Goal: Task Accomplishment & Management: Use online tool/utility

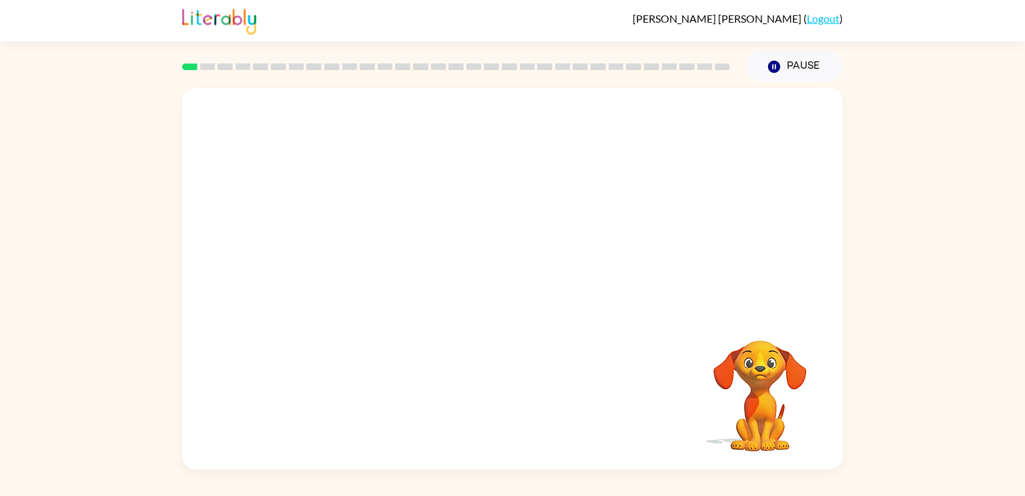
click at [939, 309] on div "Your browser must support playing .mp4 files to use Literably. Please try using…" at bounding box center [512, 275] width 1025 height 387
click at [514, 275] on icon "button" at bounding box center [512, 285] width 23 height 23
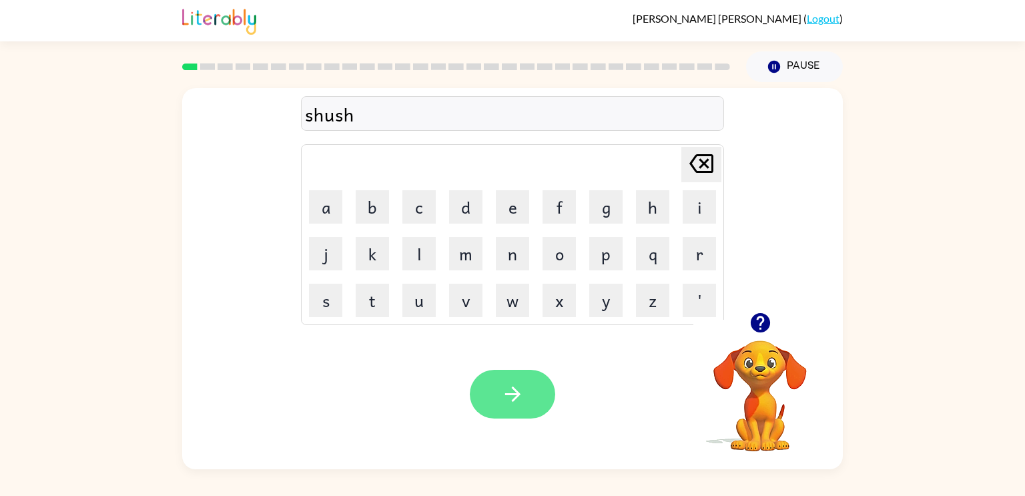
click at [514, 394] on icon "button" at bounding box center [511, 393] width 15 height 15
click at [520, 384] on icon "button" at bounding box center [512, 393] width 23 height 23
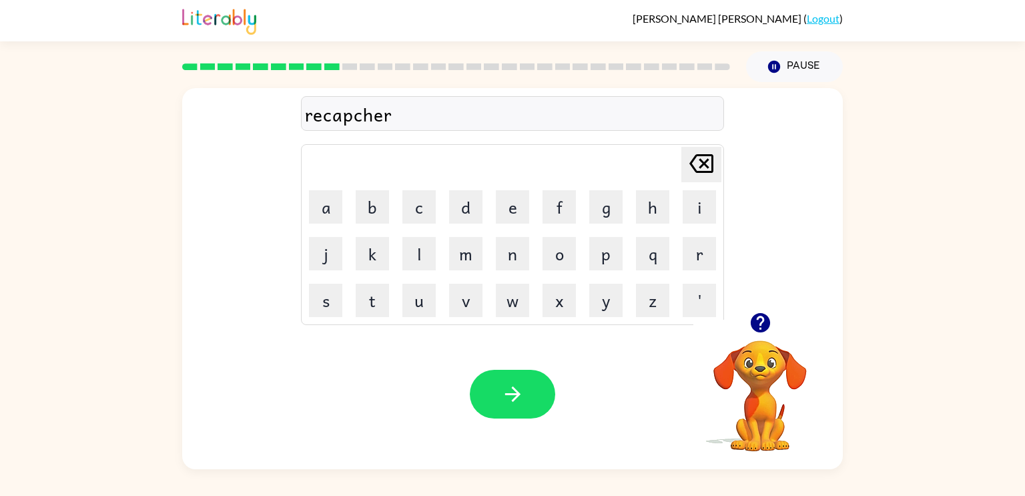
click at [351, 119] on div "recapcher" at bounding box center [512, 114] width 415 height 28
click at [356, 118] on div "recapcher" at bounding box center [512, 114] width 415 height 28
click at [402, 119] on div "recapcher" at bounding box center [512, 114] width 415 height 28
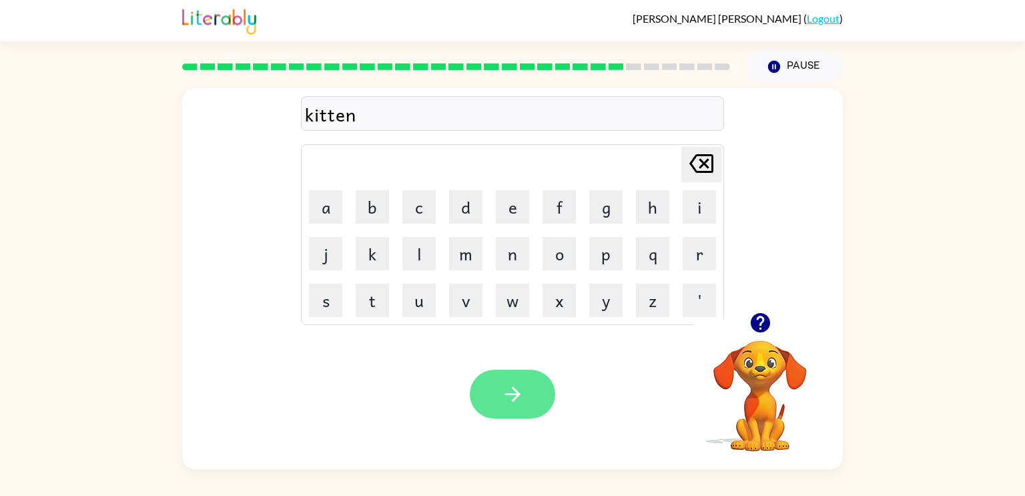
click at [526, 395] on button "button" at bounding box center [512, 394] width 85 height 49
click at [521, 396] on icon "button" at bounding box center [512, 393] width 23 height 23
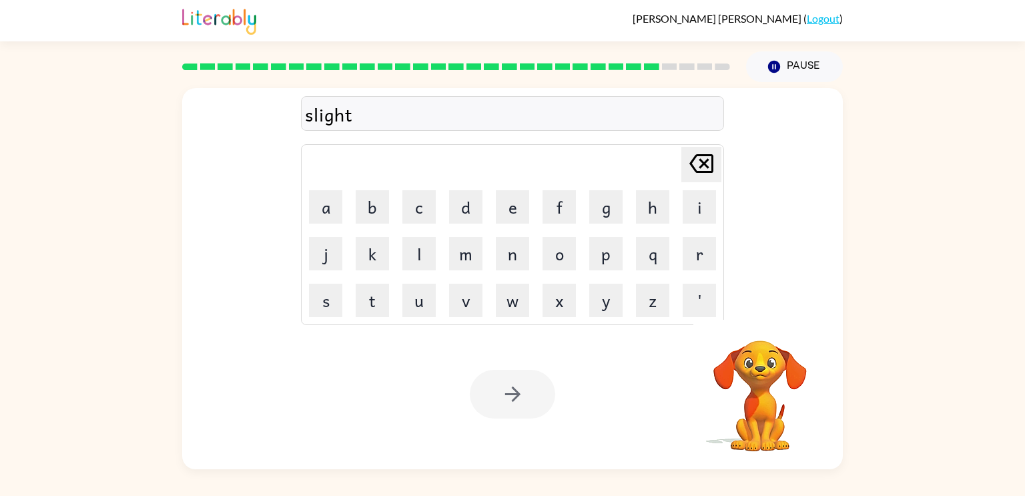
click at [526, 404] on div at bounding box center [512, 394] width 85 height 49
click at [514, 394] on div at bounding box center [512, 394] width 85 height 49
click at [512, 396] on div at bounding box center [512, 394] width 85 height 49
click at [502, 404] on div at bounding box center [512, 394] width 85 height 49
click at [507, 401] on icon "button" at bounding box center [512, 393] width 23 height 23
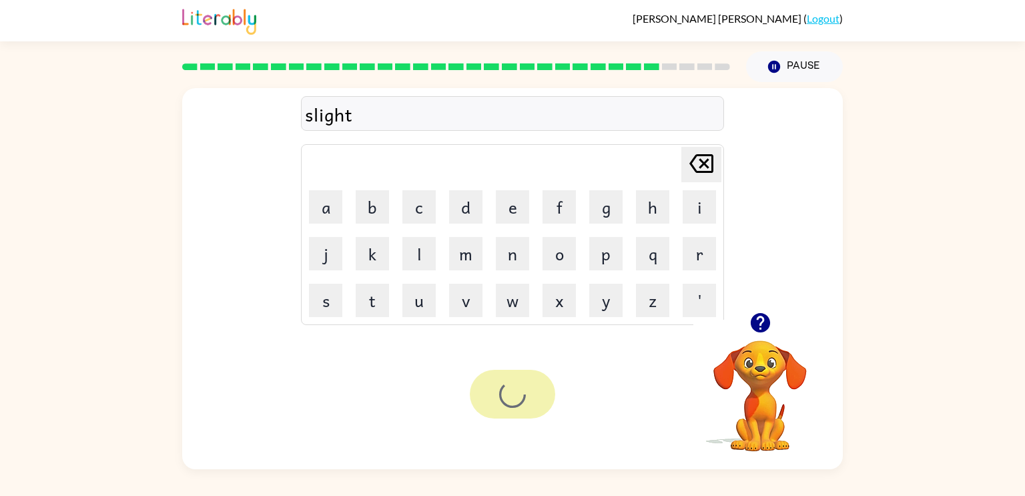
click at [507, 413] on div at bounding box center [512, 394] width 85 height 49
